Goal: Information Seeking & Learning: Learn about a topic

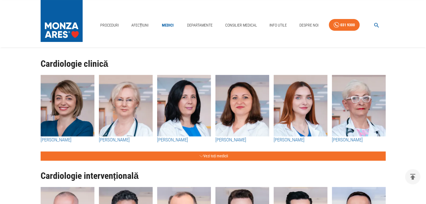
scroll to position [62, 0]
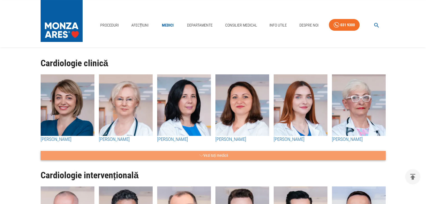
click at [202, 155] on button "Vezi toți medicii" at bounding box center [213, 155] width 345 height 9
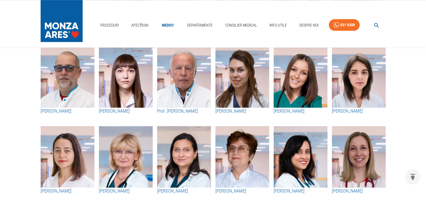
scroll to position [731, 0]
click at [178, 112] on h3 "Prof. [PERSON_NAME]" at bounding box center [184, 111] width 54 height 7
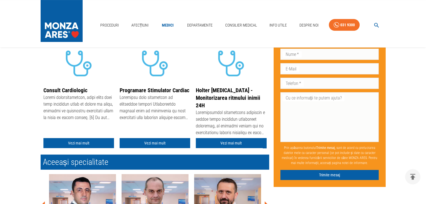
scroll to position [136, 0]
click at [72, 142] on link "Vezi mai mult" at bounding box center [78, 143] width 71 height 10
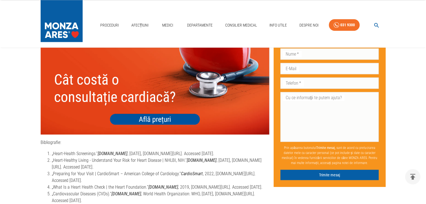
scroll to position [938, 0]
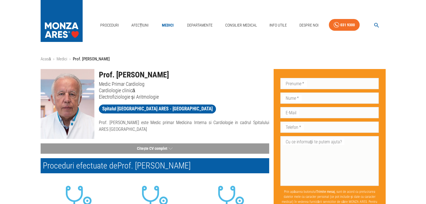
scroll to position [1, 0]
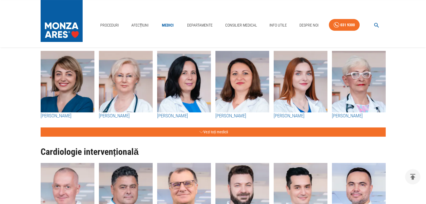
scroll to position [86, 0]
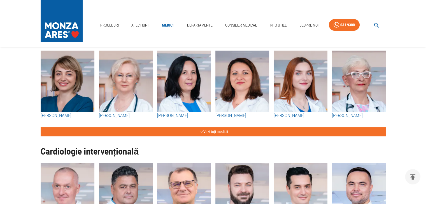
click at [105, 97] on img "button" at bounding box center [126, 82] width 54 height 62
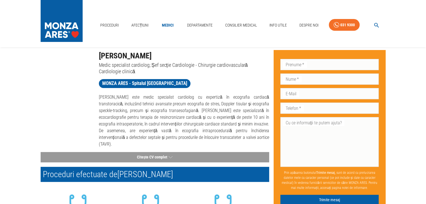
scroll to position [19, 0]
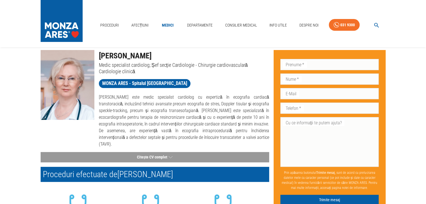
drag, startPoint x: 100, startPoint y: 56, endPoint x: 186, endPoint y: 52, distance: 86.3
click at [186, 52] on h1 "[PERSON_NAME]" at bounding box center [184, 56] width 170 height 12
copy h1 "[PERSON_NAME]"
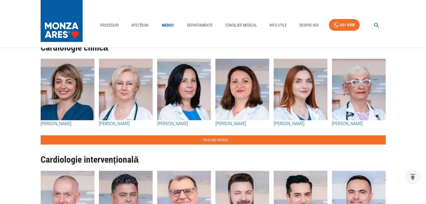
scroll to position [82, 0]
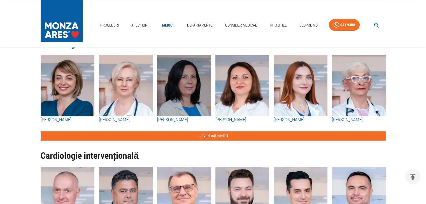
click at [186, 100] on img "button" at bounding box center [184, 86] width 54 height 62
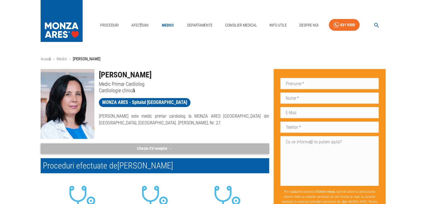
click at [158, 149] on button "Citește CV complet" at bounding box center [155, 149] width 228 height 10
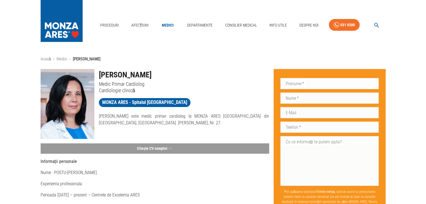
drag, startPoint x: 98, startPoint y: 73, endPoint x: 168, endPoint y: 78, distance: 70.1
click at [168, 78] on div "[PERSON_NAME] Medic Primar Cardiolog Cardiologie clinică" at bounding box center [181, 79] width 175 height 29
copy h1 "[PERSON_NAME]"
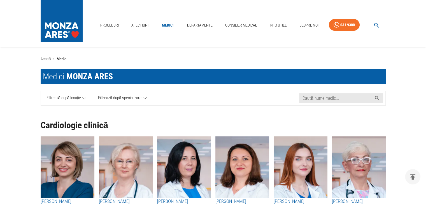
scroll to position [82, 0]
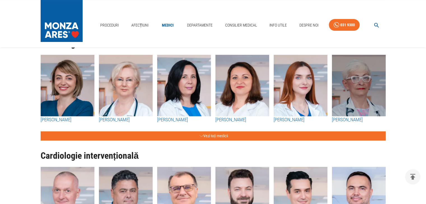
click at [358, 92] on img "button" at bounding box center [359, 86] width 54 height 62
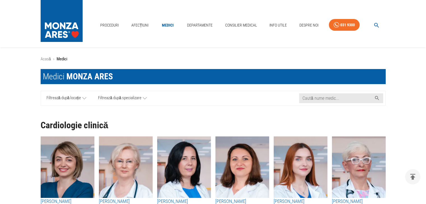
scroll to position [82, 0]
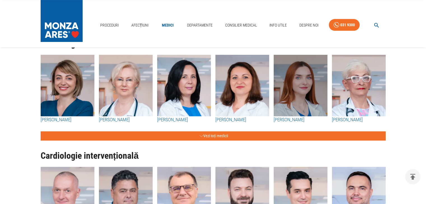
click at [305, 83] on img "button" at bounding box center [301, 86] width 54 height 62
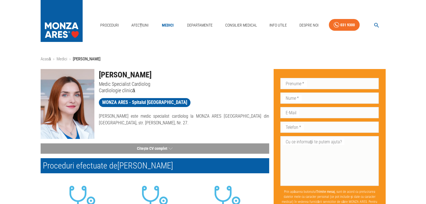
scroll to position [82, 0]
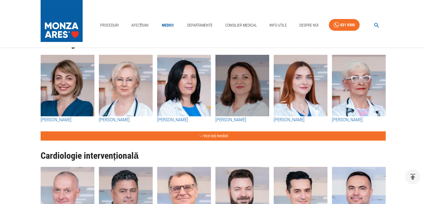
click at [238, 73] on img "button" at bounding box center [242, 86] width 54 height 62
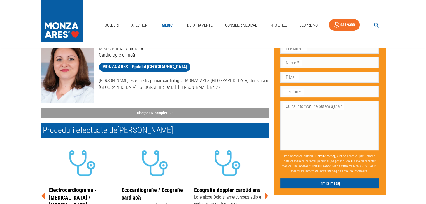
scroll to position [35, 0]
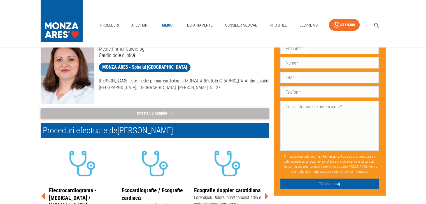
click at [129, 111] on button "Citește CV complet" at bounding box center [155, 113] width 228 height 10
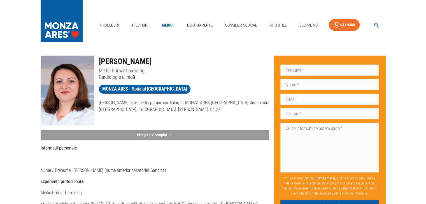
scroll to position [0, 0]
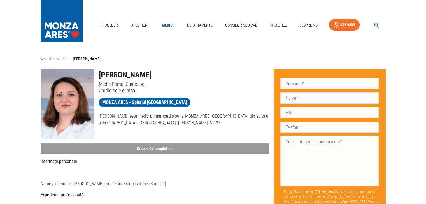
drag, startPoint x: 98, startPoint y: 73, endPoint x: 164, endPoint y: 73, distance: 65.8
click at [164, 73] on div "[PERSON_NAME] Medic Primar Cardiolog Cardiologie clinică" at bounding box center [181, 79] width 175 height 29
copy h1 "[PERSON_NAME]"
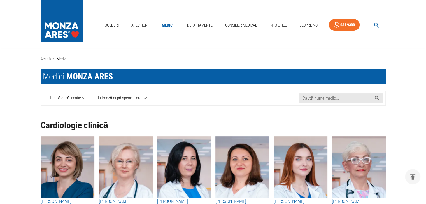
scroll to position [82, 0]
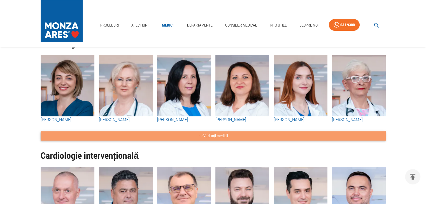
click at [206, 136] on button "Vezi toți medicii" at bounding box center [213, 136] width 345 height 9
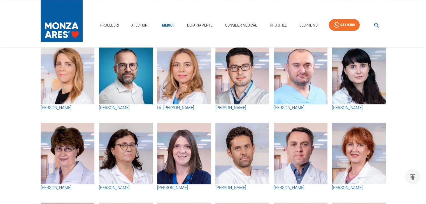
scroll to position [255, 0]
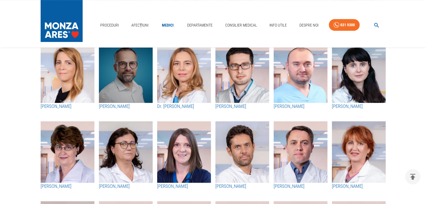
click at [127, 79] on img "button" at bounding box center [126, 72] width 54 height 62
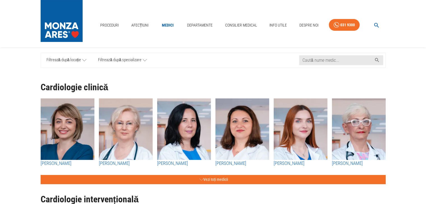
scroll to position [34, 0]
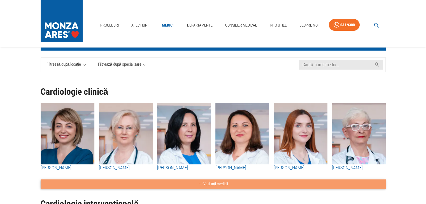
click at [106, 182] on button "Vezi toți medicii" at bounding box center [213, 184] width 345 height 9
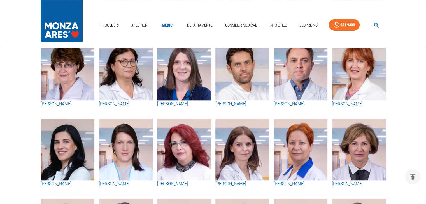
scroll to position [338, 0]
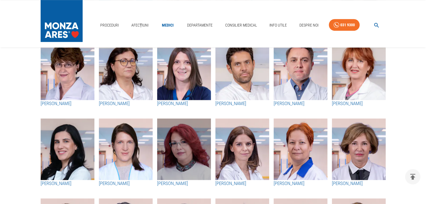
click at [188, 132] on img "button" at bounding box center [184, 150] width 54 height 62
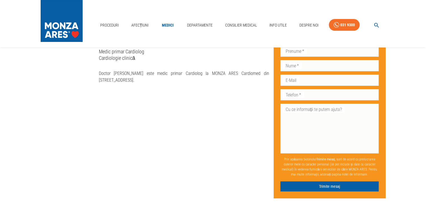
scroll to position [16, 0]
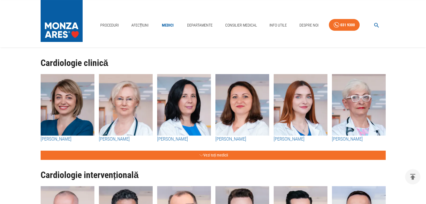
scroll to position [63, 0]
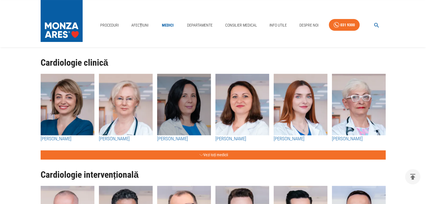
click at [190, 83] on img "button" at bounding box center [184, 105] width 54 height 62
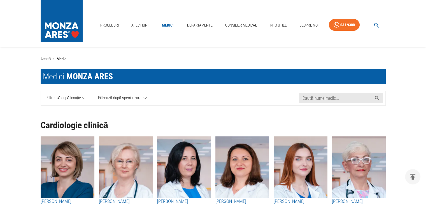
scroll to position [63, 0]
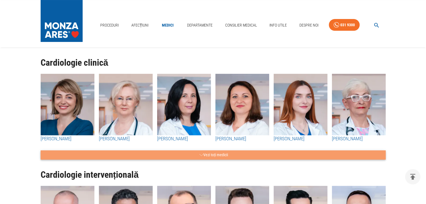
click at [209, 153] on button "Vezi toți medicii" at bounding box center [213, 155] width 345 height 9
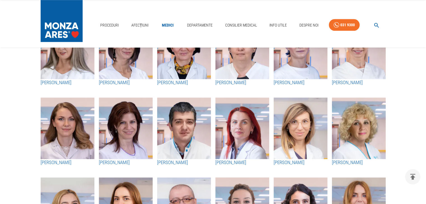
scroll to position [520, 0]
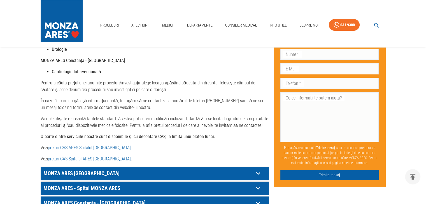
scroll to position [352, 0]
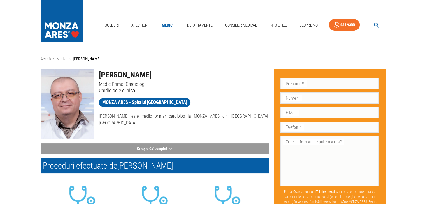
drag, startPoint x: 101, startPoint y: 74, endPoint x: 170, endPoint y: 68, distance: 70.0
click at [170, 68] on div "Dr. Leonard Demiras Medic Primar Cardiolog Cardiologie clinică" at bounding box center [181, 79] width 175 height 29
copy h1 "[PERSON_NAME]"
